Goal: Task Accomplishment & Management: Use online tool/utility

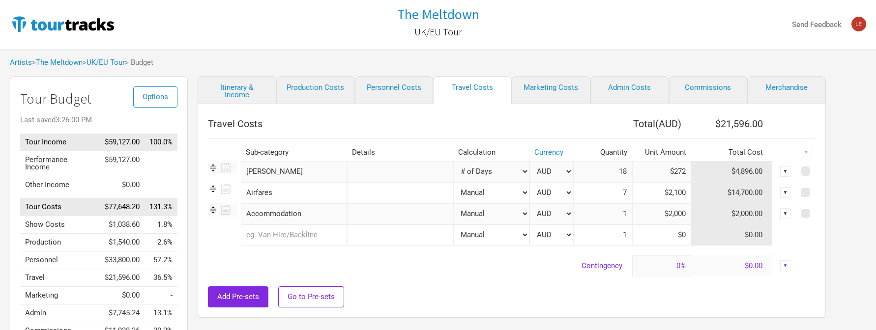
select select "Total Days"
click at [66, 26] on img at bounding box center [63, 24] width 106 height 20
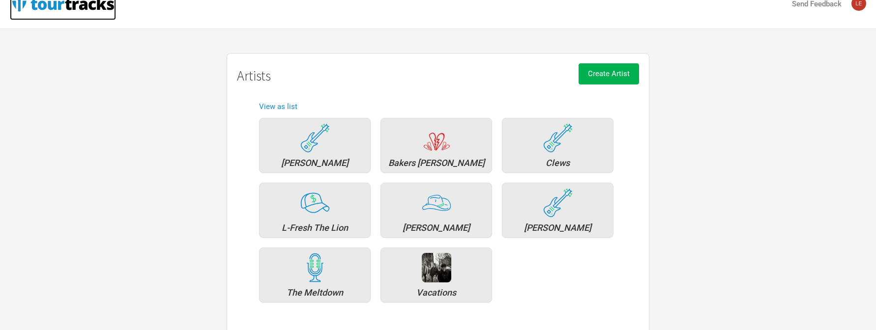
scroll to position [22, 0]
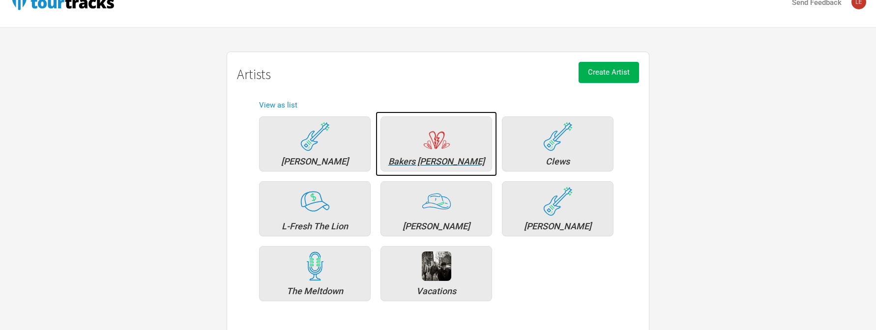
click at [418, 162] on div "Bakers [PERSON_NAME]" at bounding box center [436, 161] width 101 height 9
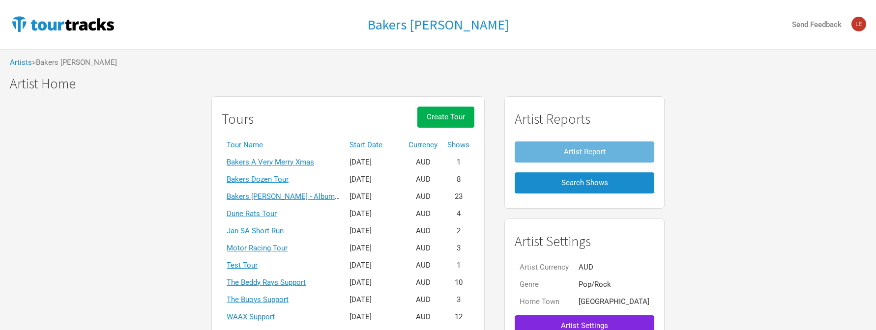
scroll to position [95, 0]
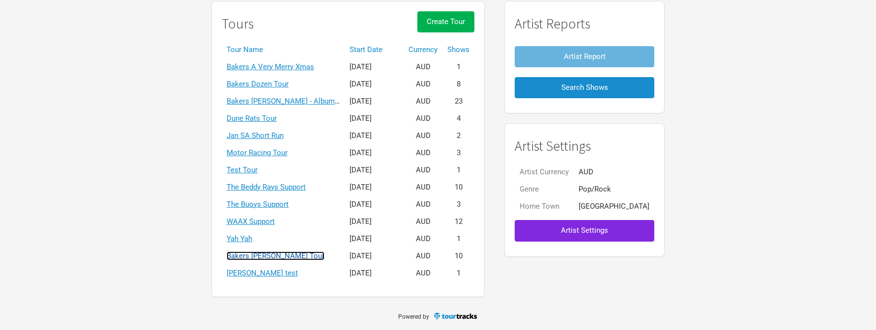
click at [305, 254] on link "Bakers [PERSON_NAME] Tour" at bounding box center [276, 256] width 98 height 9
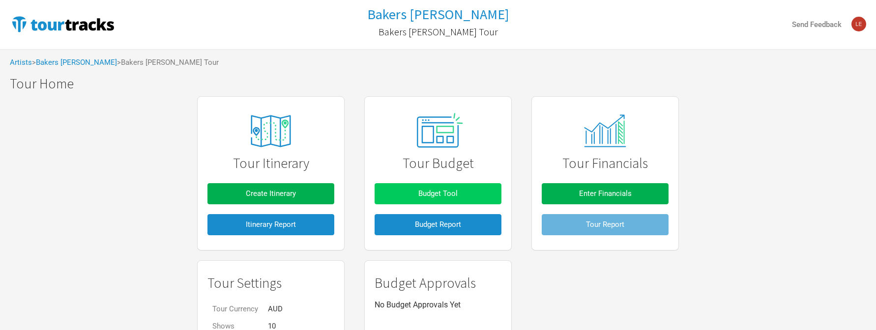
click at [452, 195] on span "Budget Tool" at bounding box center [437, 193] width 39 height 9
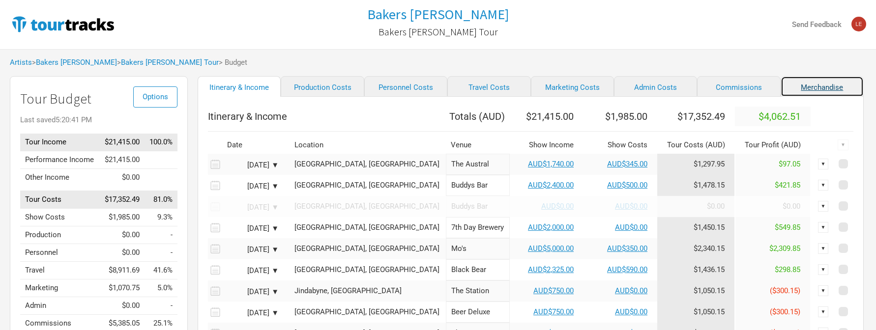
click at [796, 89] on link "Merchandise" at bounding box center [822, 86] width 83 height 21
select select "Set Amount"
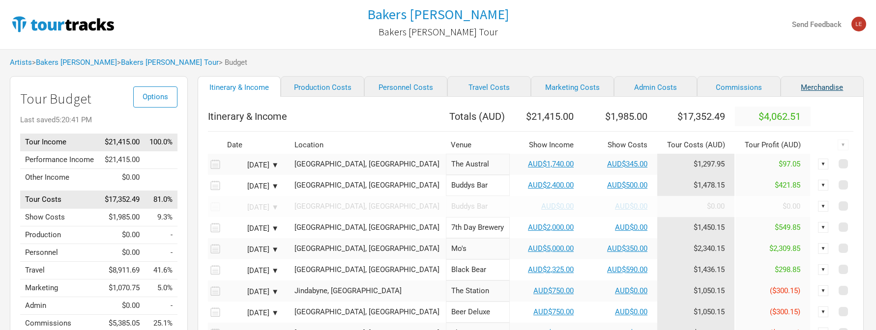
select select "Set Amount"
select select "% of Gross Merch"
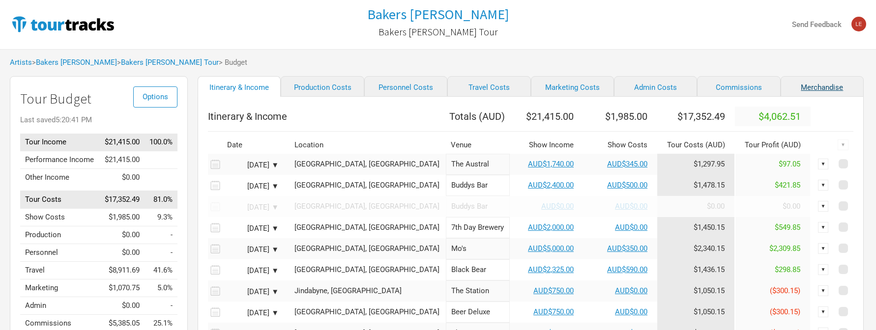
select select "% of Gross Merch"
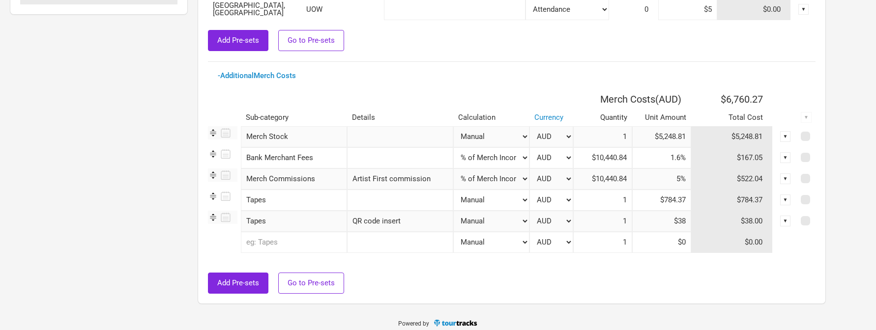
scroll to position [402, 0]
